Goal: Task Accomplishment & Management: Complete application form

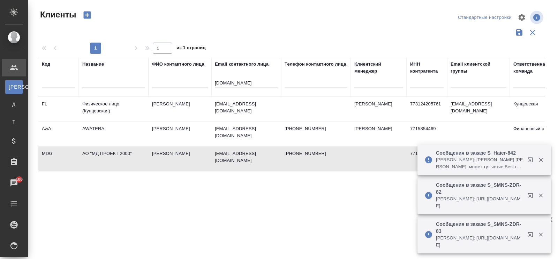
select select "RU"
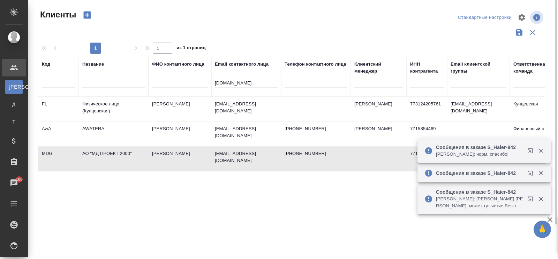
click at [94, 64] on div "Название" at bounding box center [93, 64] width 22 height 7
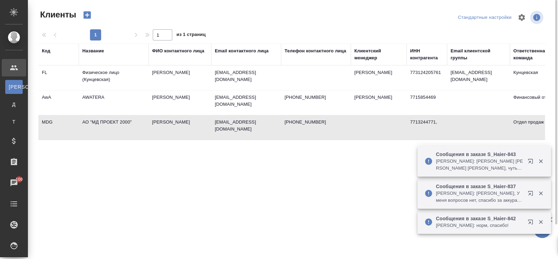
click at [91, 49] on div "Название" at bounding box center [93, 50] width 22 height 7
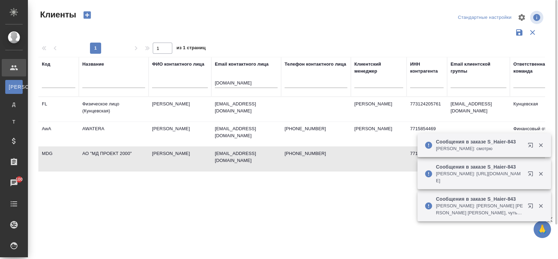
click at [97, 81] on input "text" at bounding box center [113, 83] width 63 height 9
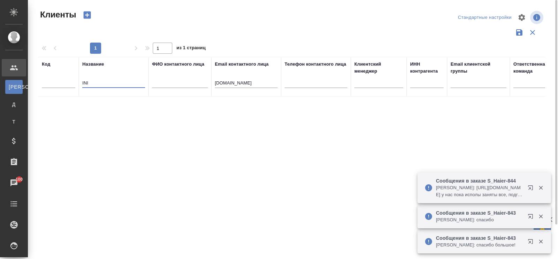
type input "INI"
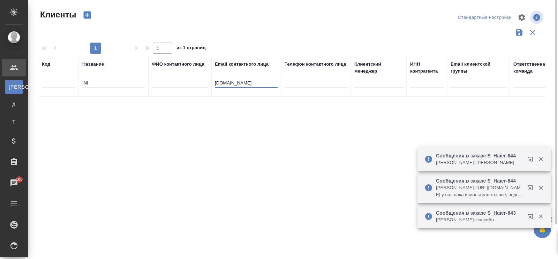
drag, startPoint x: 245, startPoint y: 79, endPoint x: 199, endPoint y: 86, distance: 46.2
click at [199, 86] on tr "Код Название INI ФИО контактного лица Email контактного лица [DOMAIN_NAME] Теле…" at bounding box center [302, 77] width 528 height 40
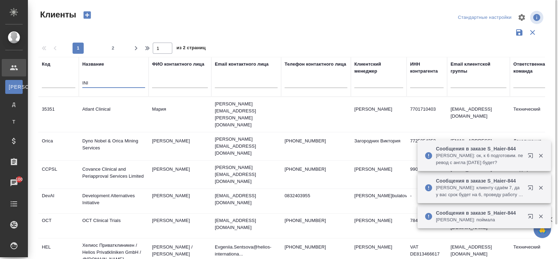
click at [114, 82] on input "INI" at bounding box center [113, 83] width 63 height 9
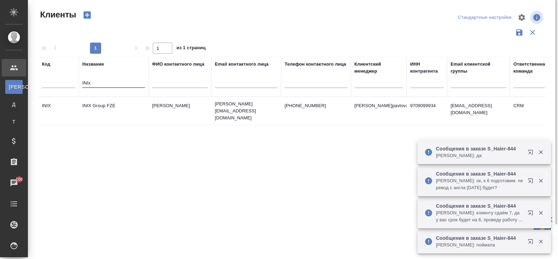
type input "INIx"
click at [110, 105] on td "INIX Group FZE" at bounding box center [114, 111] width 70 height 24
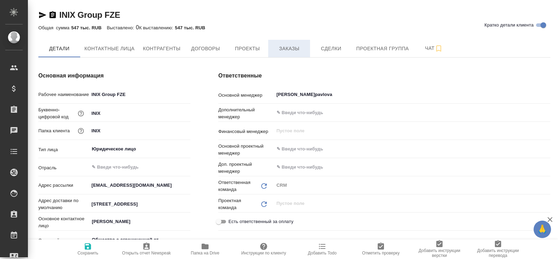
click at [283, 50] on span "Заказы" at bounding box center [290, 48] width 34 height 9
type input "Общество с ограниченной ответственностью «ПРОИВЕСТ»"
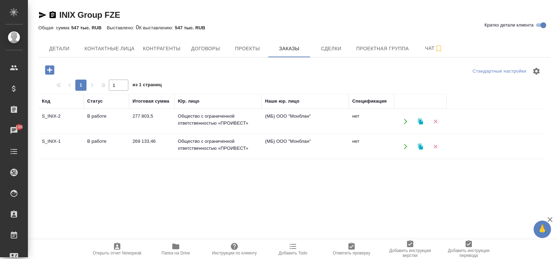
drag, startPoint x: 64, startPoint y: 116, endPoint x: 38, endPoint y: 114, distance: 25.5
click at [38, 114] on td "S_INIX-2" at bounding box center [60, 121] width 45 height 24
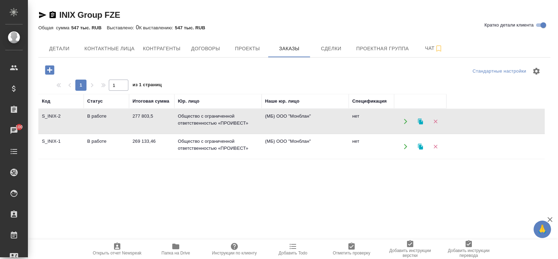
click at [58, 114] on td "S_INIX-2" at bounding box center [60, 121] width 45 height 24
click at [101, 45] on span "Контактные лица" at bounding box center [109, 48] width 50 height 9
select select "RU"
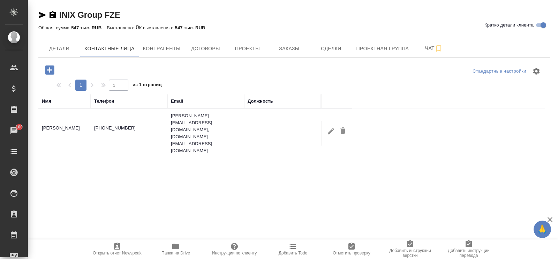
drag, startPoint x: 47, startPoint y: 69, endPoint x: 55, endPoint y: 70, distance: 7.9
click at [48, 68] on icon "button" at bounding box center [49, 69] width 9 height 9
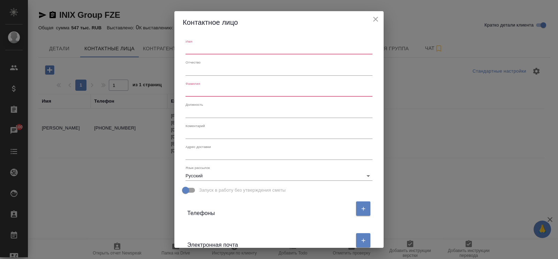
click at [214, 49] on input "text" at bounding box center [279, 50] width 187 height 10
type input "Ирина"
click at [204, 93] on input "text" at bounding box center [279, 92] width 187 height 10
paste input "i.yuzhaninova@proivest.com"
type input "i.yuzhaninova@proivest.com"
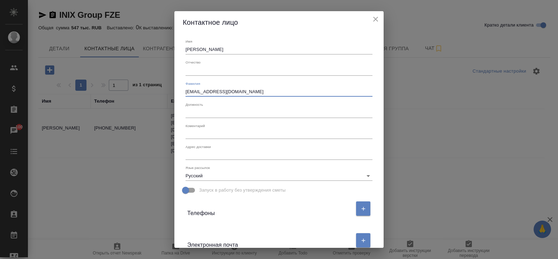
drag, startPoint x: 254, startPoint y: 90, endPoint x: 164, endPoint y: 88, distance: 90.4
click at [164, 88] on div "Контактное лицо Имя Ирина Отчество Фамилия i.yuzhaninova@proivest.com Должность…" at bounding box center [279, 129] width 558 height 259
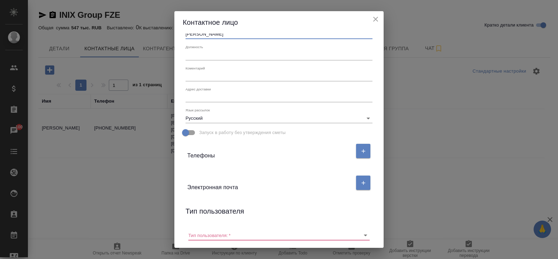
scroll to position [87, 0]
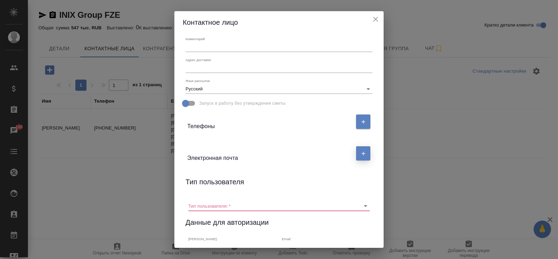
type input "Южанинова"
click at [362, 151] on icon "button" at bounding box center [364, 153] width 4 height 4
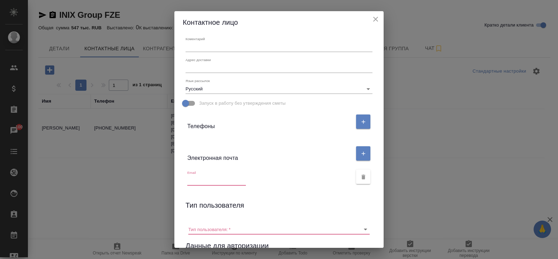
click at [230, 180] on input "text" at bounding box center [216, 181] width 59 height 10
paste input "i.yuzhaninova@proivest.com"
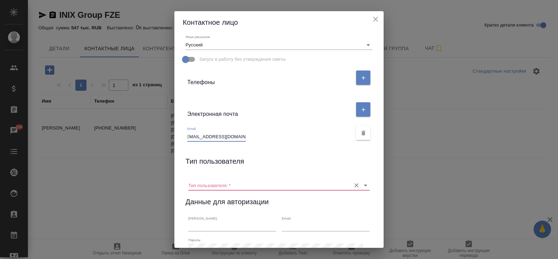
click at [353, 187] on icon "Очистить" at bounding box center [356, 185] width 7 height 7
type input "i.yuzhaninova@proivest.com"
click at [328, 203] on div "Данные для авторизации" at bounding box center [279, 203] width 187 height 14
click at [362, 184] on icon "Open" at bounding box center [366, 185] width 8 height 8
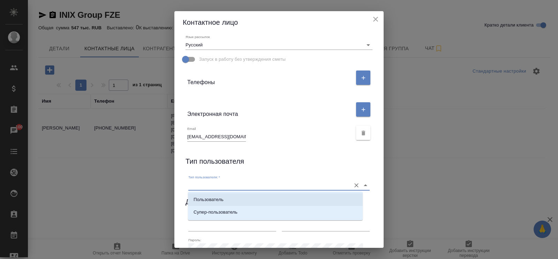
click at [245, 200] on li "Пользователь" at bounding box center [275, 199] width 175 height 13
type input "Пользователь"
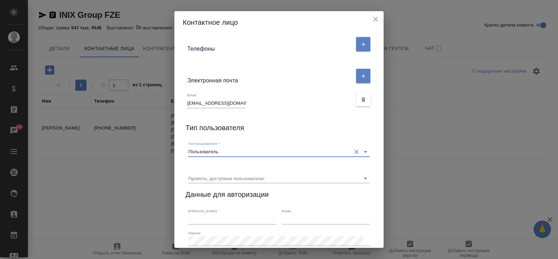
scroll to position [213, 0]
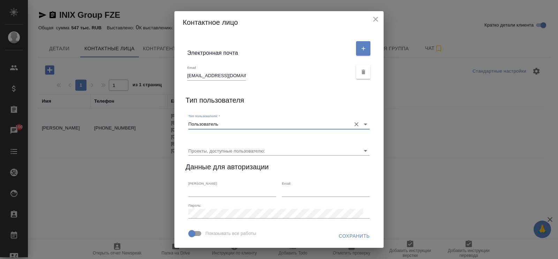
click at [339, 234] on span "Сохранить" at bounding box center [354, 236] width 31 height 9
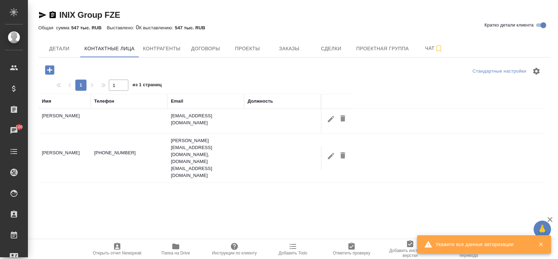
click at [540, 244] on icon "button" at bounding box center [541, 244] width 6 height 6
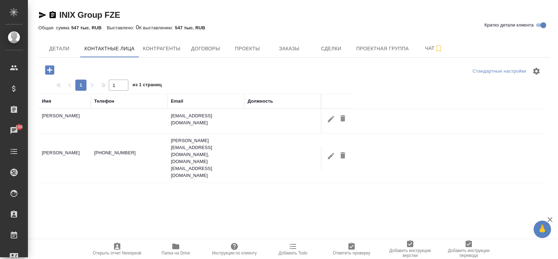
click at [236, 191] on div "Имя Телефон Email Должность Южанинова Ирина i.yuzhaninova@proivest.com Эрштейн …" at bounding box center [291, 230] width 507 height 272
click at [331, 122] on icon "button" at bounding box center [331, 119] width 8 height 8
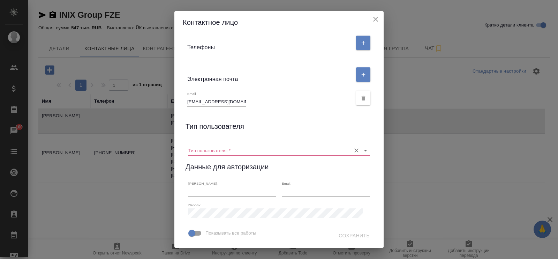
scroll to position [187, 0]
click at [362, 146] on icon "Open" at bounding box center [366, 150] width 8 height 8
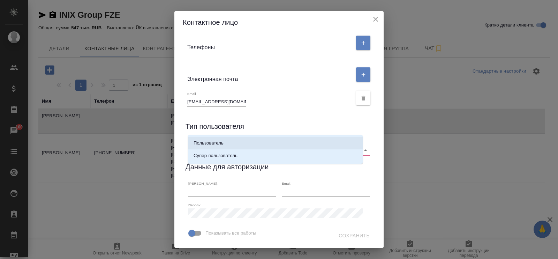
click at [232, 143] on li "Пользователь" at bounding box center [275, 143] width 175 height 13
type input "Пользователь"
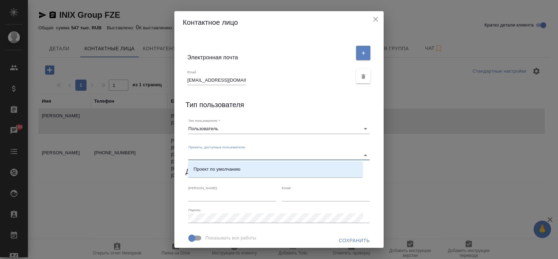
click at [252, 155] on input "Проекты, доступные пользователю:" at bounding box center [267, 154] width 159 height 9
click at [294, 148] on div "Проекты, доступные пользователю:" at bounding box center [278, 152] width 181 height 15
click at [353, 128] on icon "Очистить" at bounding box center [356, 128] width 7 height 7
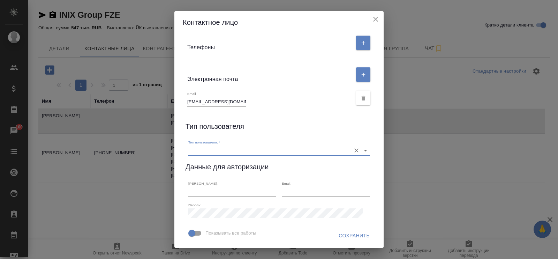
click at [442, 168] on div "Контактное лицо Имя Ирина Отчество Фамилия Южанинова Должность Коментарий x Адр…" at bounding box center [279, 129] width 558 height 259
click at [339, 238] on span "Сохранить" at bounding box center [354, 235] width 31 height 9
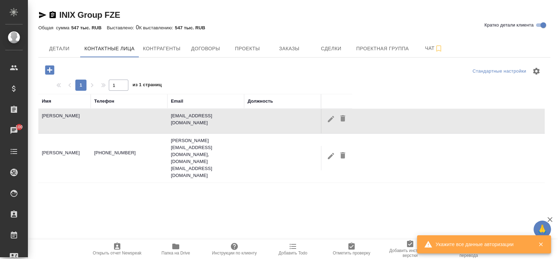
click at [541, 244] on icon "button" at bounding box center [541, 245] width 4 height 4
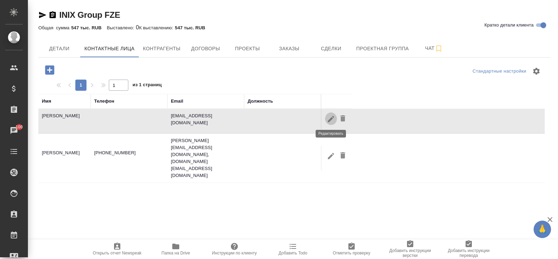
click at [332, 119] on icon "button" at bounding box center [331, 119] width 8 height 8
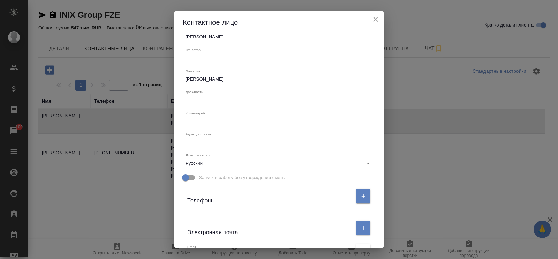
scroll to position [56, 0]
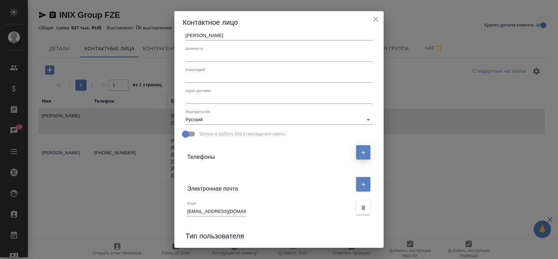
click at [361, 150] on icon "button" at bounding box center [364, 152] width 6 height 6
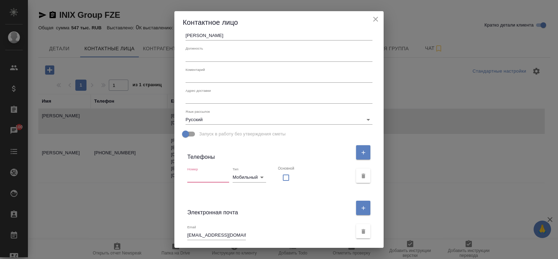
click at [206, 176] on input "text" at bounding box center [208, 177] width 42 height 10
paste input "971 52 582 5049"
click at [187, 177] on input "971 52 582 5049" at bounding box center [208, 177] width 42 height 10
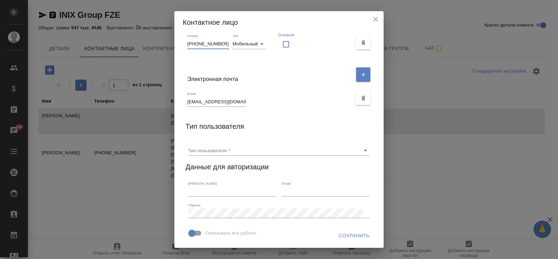
scroll to position [211, 0]
type input "+971 52 582 5049"
click at [345, 236] on span "Сохранить" at bounding box center [354, 235] width 31 height 9
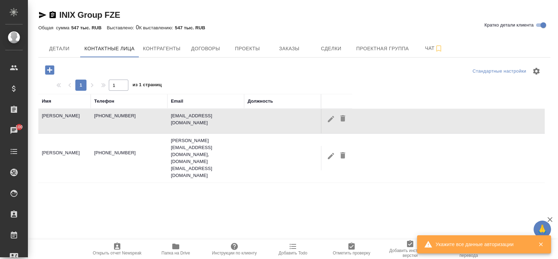
click at [544, 243] on button "button" at bounding box center [541, 244] width 14 height 6
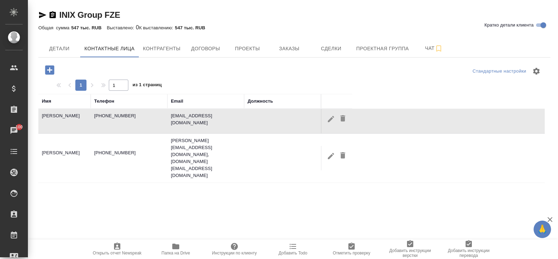
click at [325, 208] on div "Имя Телефон Email Должность Южанинова Ирина +971 52 582 5049 i.yuzhaninova@proi…" at bounding box center [291, 230] width 507 height 272
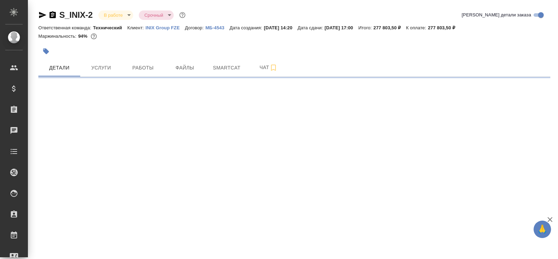
select select "RU"
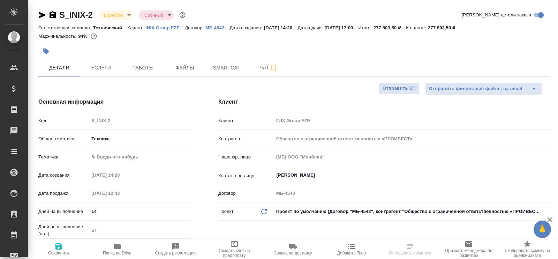
type textarea "x"
type input "Общество с ограниченной ответственностью «ПРОИВЕСТ»"
type textarea "x"
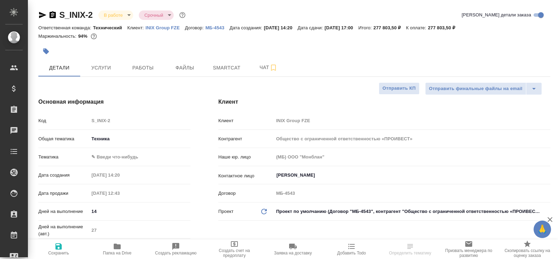
type textarea "x"
drag, startPoint x: 94, startPoint y: 15, endPoint x: 47, endPoint y: 8, distance: 47.9
copy link "S_INIX-2"
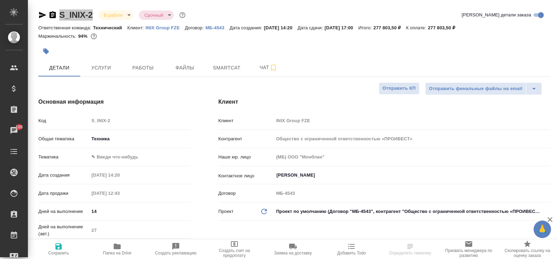
select select "RU"
type textarea "x"
type input "Общество с ограниченной ответственностью «ПРОИВЕСТ»"
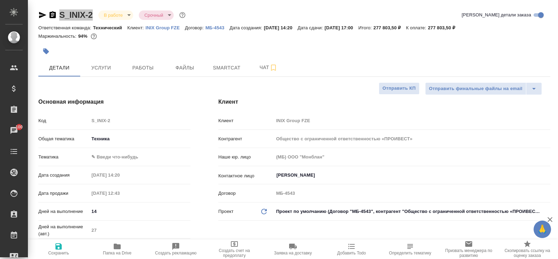
type textarea "x"
type input "Общество с ограниченной ответственностью «ПРОИВЕСТ»"
type textarea "x"
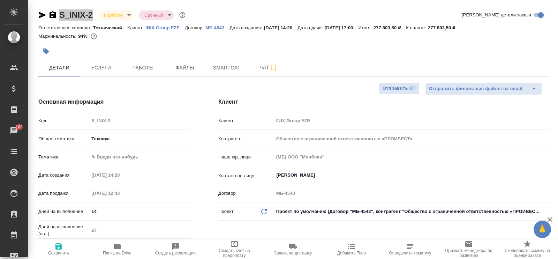
type textarea "x"
type input "Общество с ограниченной ответственностью «ПРОИВЕСТ»"
type textarea "x"
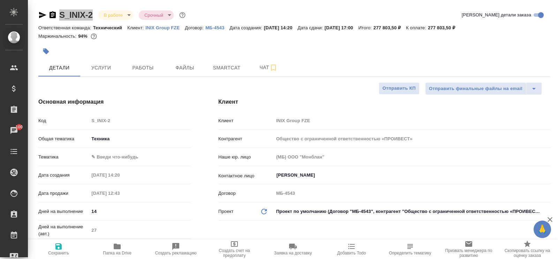
type textarea "x"
type input "Общество с ограниченной ответственностью «ПРОИВЕСТ»"
type textarea "x"
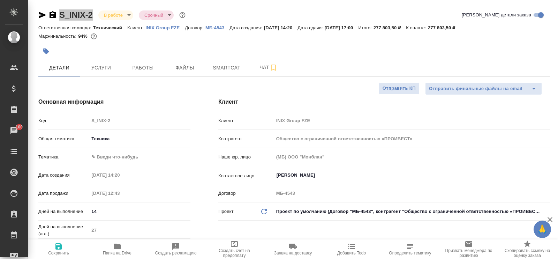
type input "Общество с ограниченной ответственностью «ПРОИВЕСТ»"
type textarea "x"
type input "Общество с ограниченной ответственностью «ПРОИВЕСТ»"
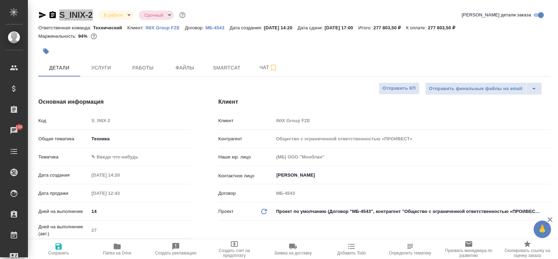
type textarea "x"
type input "Общество с ограниченной ответственностью «ПРОИВЕСТ»"
type textarea "x"
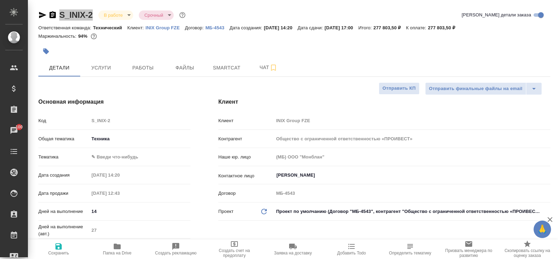
type textarea "x"
type input "Общество с ограниченной ответственностью «ПРОИВЕСТ»"
type textarea "x"
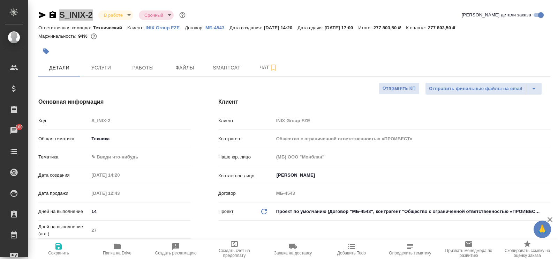
type textarea "x"
type input "Общество с ограниченной ответственностью «ПРОИВЕСТ»"
type textarea "x"
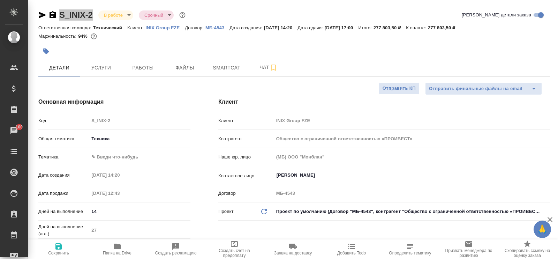
type input "Общество с ограниченной ответственностью «ПРОИВЕСТ»"
type textarea "x"
type input "Общество с ограниченной ответственностью «ПРОИВЕСТ»"
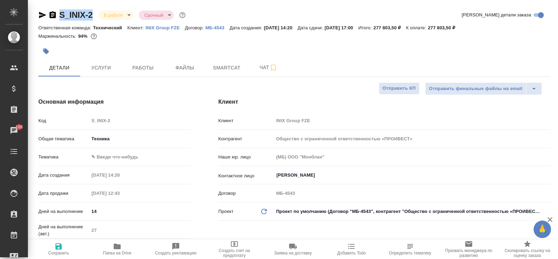
type textarea "x"
type input "Общество с ограниченной ответственностью «ПРОИВЕСТ»"
type textarea "x"
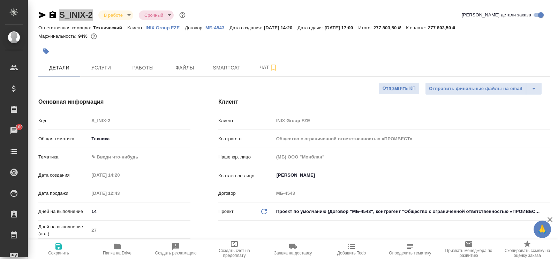
type textarea "x"
